Goal: Task Accomplishment & Management: Complete application form

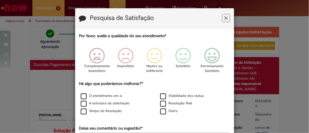
click at [227, 17] on button "Feedback" at bounding box center [226, 18] width 8 height 8
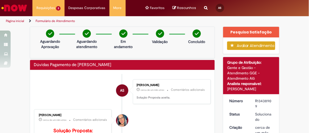
click at [204, 7] on icon "Search from all sources" at bounding box center [205, 5] width 3 height 10
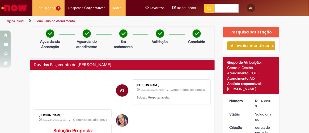
click at [225, 6] on input "text" at bounding box center [226, 8] width 24 height 9
click at [15, 7] on img "Ir para a Homepage" at bounding box center [14, 8] width 27 height 11
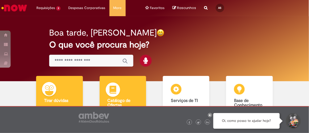
click at [128, 98] on b "Catálogo de Ofertas" at bounding box center [118, 103] width 23 height 10
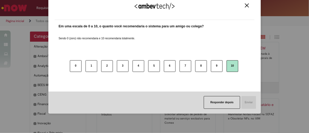
click at [227, 70] on button "10" at bounding box center [232, 66] width 12 height 12
click at [255, 100] on button "Enviar" at bounding box center [248, 102] width 15 height 13
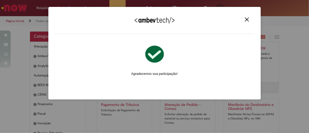
drag, startPoint x: 243, startPoint y: 18, endPoint x: 236, endPoint y: 21, distance: 7.2
click at [243, 19] on button "Close" at bounding box center [246, 19] width 7 height 5
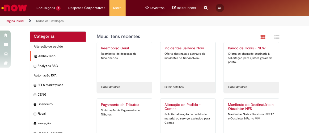
click at [45, 52] on div "AmbevTech Itens" at bounding box center [58, 56] width 56 height 10
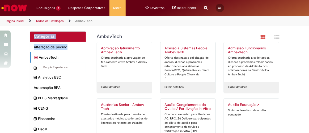
drag, startPoint x: 35, startPoint y: 55, endPoint x: 33, endPoint y: 41, distance: 14.3
click at [33, 41] on div "Categorias Alteração de pedido Itens AmbevTech Itens People Experience Itens An…" at bounding box center [58, 126] width 57 height 191
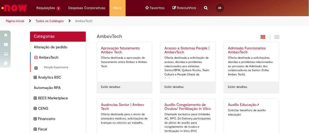
click at [35, 68] on div "People Experience Itens" at bounding box center [58, 68] width 56 height 10
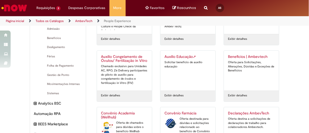
scroll to position [24, 0]
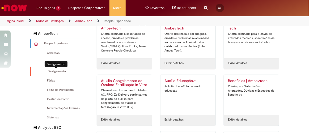
click at [55, 70] on span "Desligamento Itens" at bounding box center [58, 71] width 47 height 4
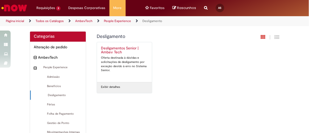
click at [126, 48] on h2 "Desligamentos Senior | Ambev Tech" at bounding box center [124, 50] width 47 height 8
